Goal: Navigation & Orientation: Go to known website

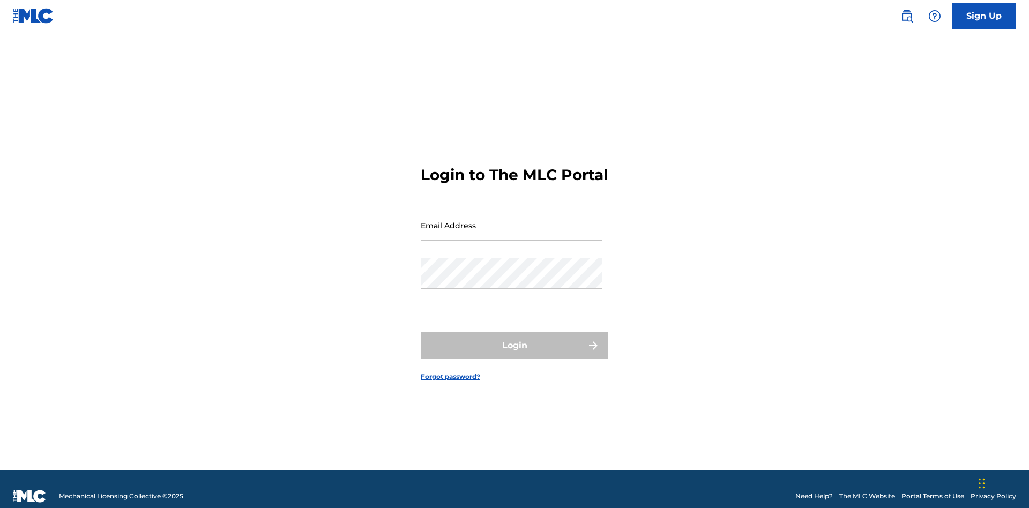
scroll to position [14, 0]
click at [511, 220] on input "Email Address" at bounding box center [511, 225] width 181 height 31
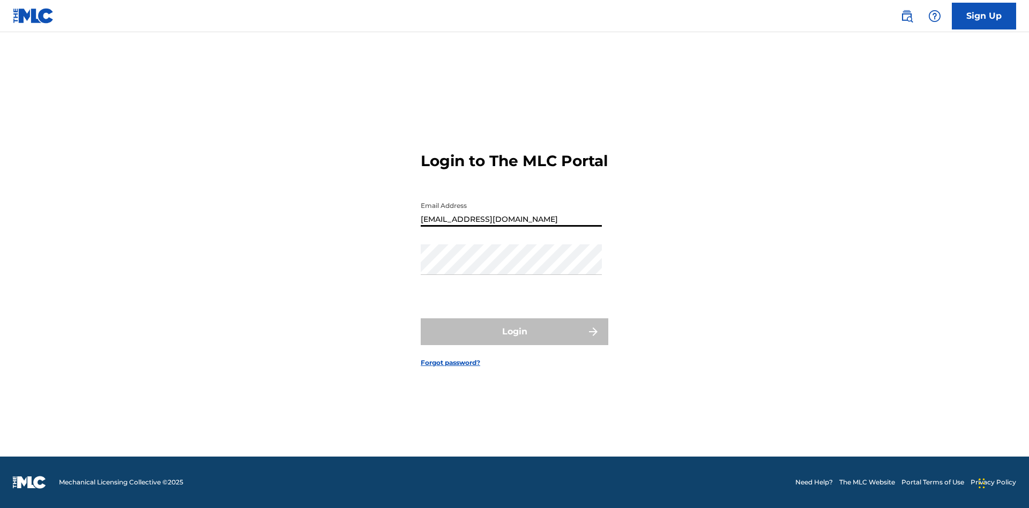
type input "Duke.McTesterson@gmail.com"
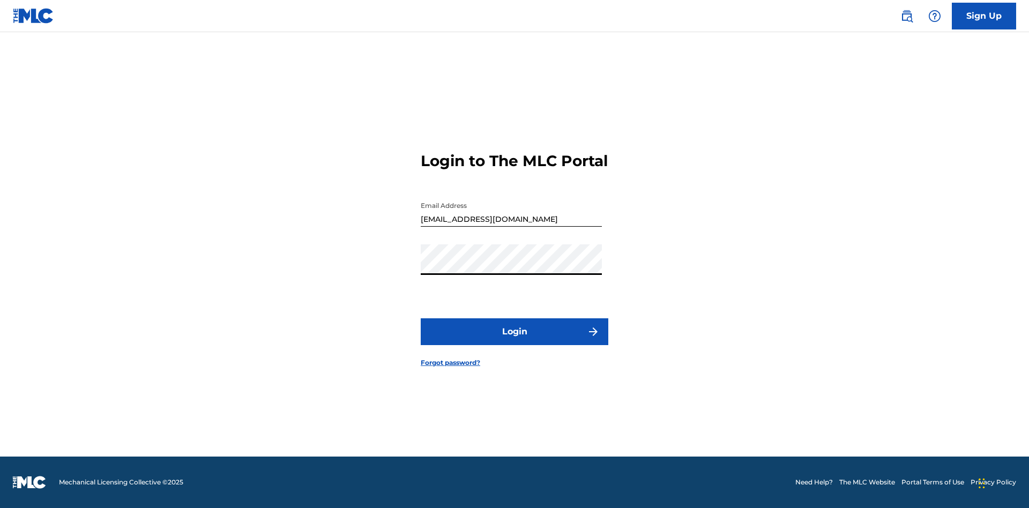
click at [514, 341] on button "Login" at bounding box center [515, 331] width 188 height 27
